Goal: Task Accomplishment & Management: Manage account settings

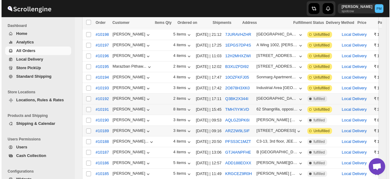
scroll to position [84, 0]
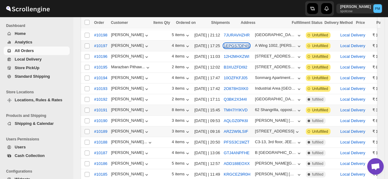
click at [224, 46] on button "1EPGS7DP4S" at bounding box center [237, 45] width 26 height 5
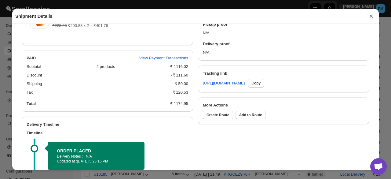
scroll to position [309, 0]
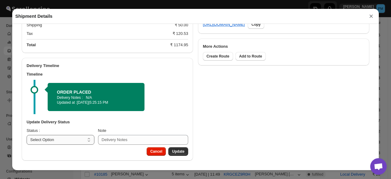
click at [78, 137] on select "Select Option PICKED UP OUT FOR DELIVERY RESCHEDULE DELIVERED CANCELLED" at bounding box center [61, 140] width 68 height 10
select select "PICKED_UP"
click at [27, 135] on select "Select Option PICKED UP OUT FOR DELIVERY RESCHEDULE DELIVERED CANCELLED" at bounding box center [61, 140] width 68 height 10
click at [181, 152] on span "Pick Products" at bounding box center [172, 151] width 24 height 5
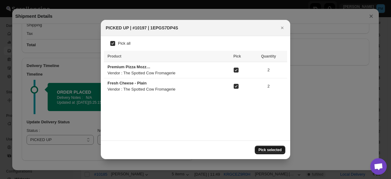
click at [268, 149] on span "Pick selected" at bounding box center [270, 149] width 23 height 5
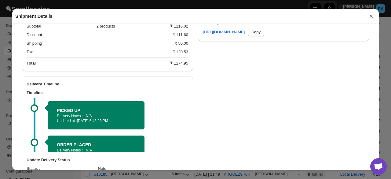
scroll to position [319, 0]
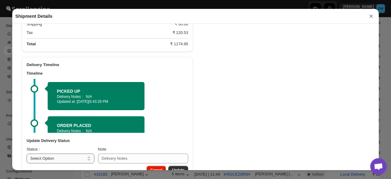
click at [87, 141] on h3 "Update Delivery Status" at bounding box center [108, 141] width 162 height 6
click at [66, 163] on select "Select Option PICKED UP OUT FOR DELIVERY RESCHEDULE DELIVERED CANCELLED" at bounding box center [61, 158] width 68 height 10
select select "OUT_FOR_DELIVERY"
click at [27, 154] on select "Select Option PICKED UP OUT FOR DELIVERY RESCHEDULE DELIVERED CANCELLED" at bounding box center [61, 158] width 68 height 10
click at [178, 169] on span "Update" at bounding box center [178, 169] width 13 height 5
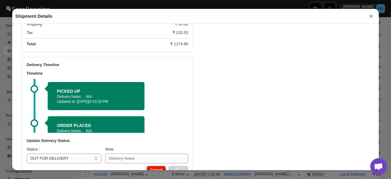
select select
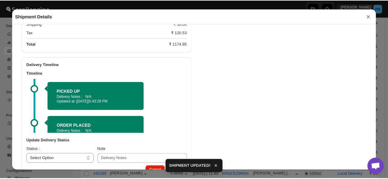
scroll to position [300, 0]
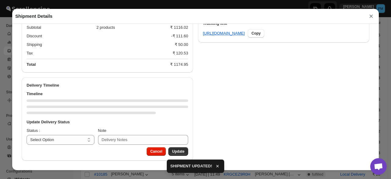
click at [369, 17] on button "×" at bounding box center [371, 16] width 9 height 9
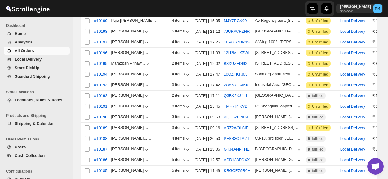
scroll to position [0, 0]
